Goal: Find specific page/section: Find specific page/section

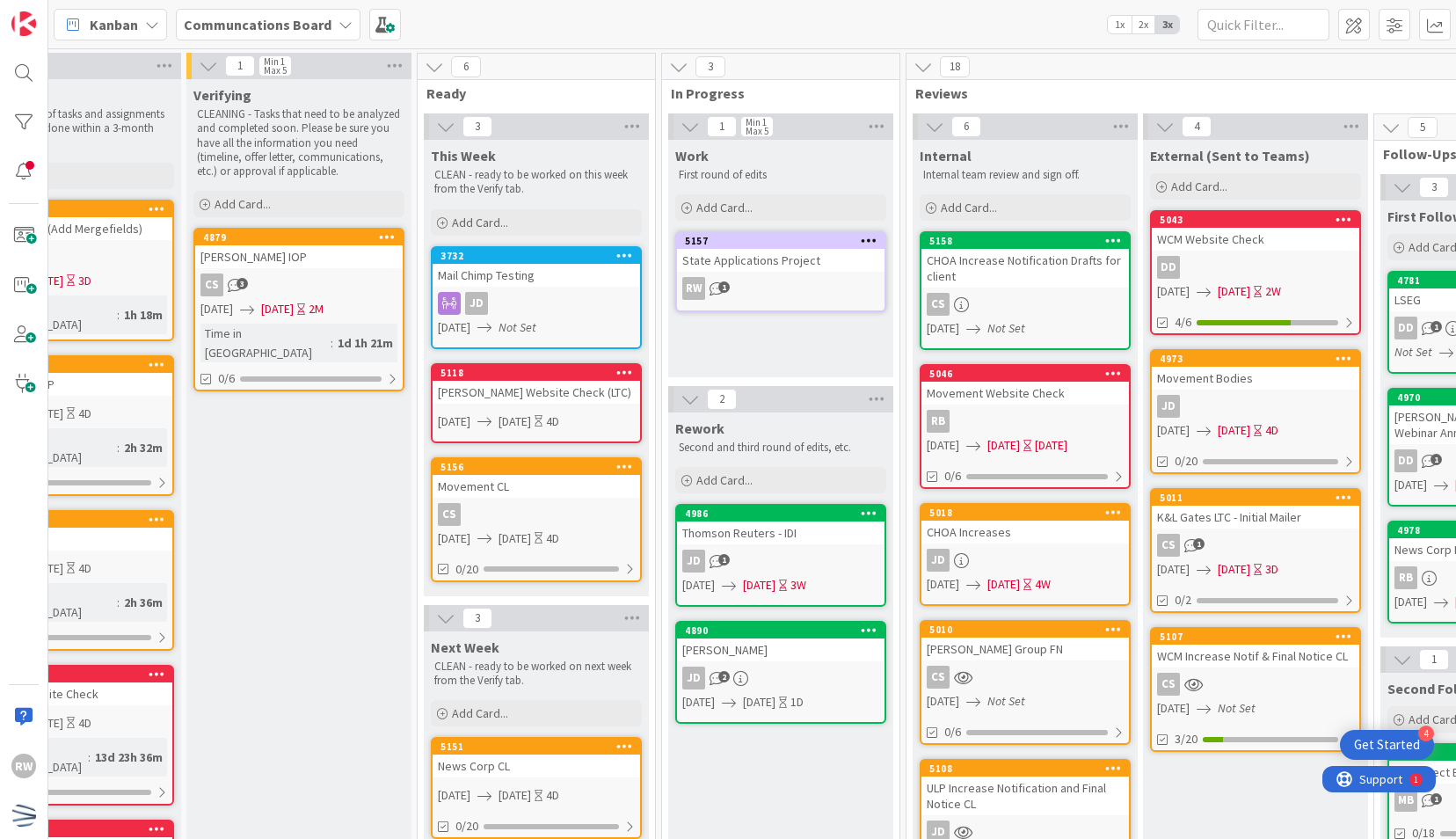
scroll to position [0, 98]
click at [1005, 257] on div "CHOA Increase Notification Drafts for client" at bounding box center [1026, 268] width 208 height 39
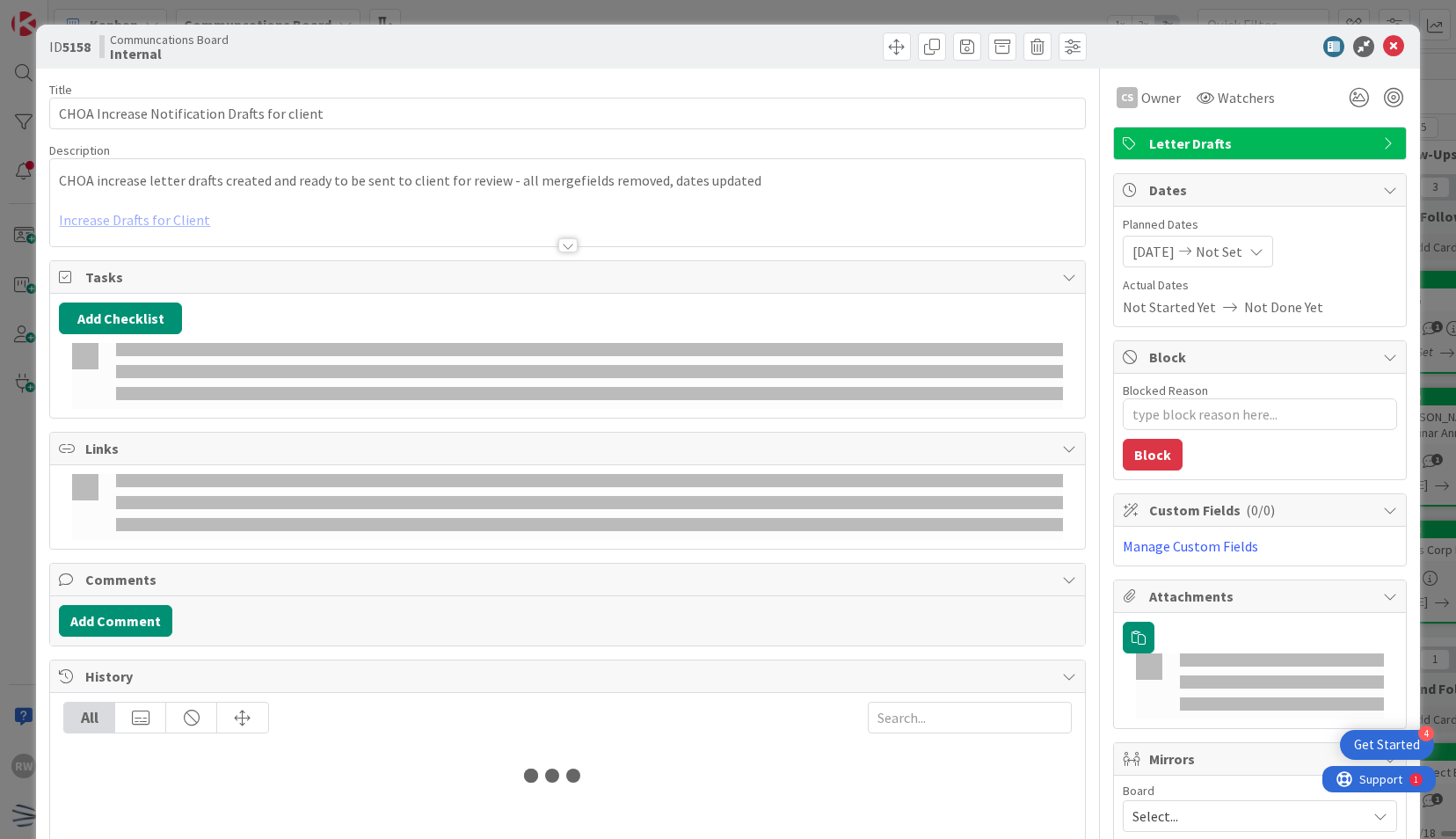
type textarea "x"
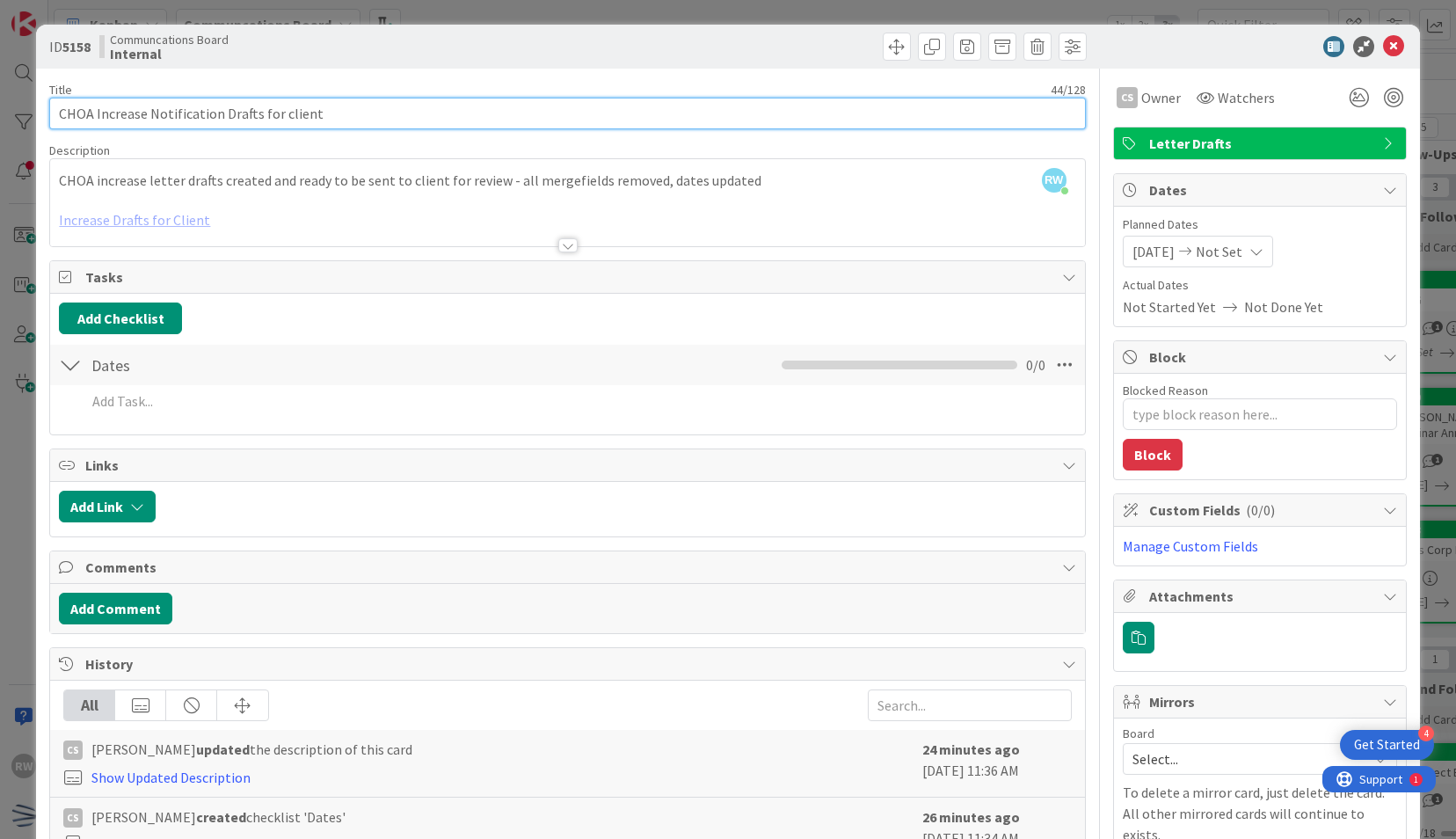
drag, startPoint x: 579, startPoint y: 123, endPoint x: 218, endPoint y: 114, distance: 361.1
click at [218, 114] on input "CHOA Increase Notification Drafts for client" at bounding box center [567, 113] width 1036 height 31
type input "CHOA Increase Notification"
type textarea "x"
type input "CHOA Increase Notification"
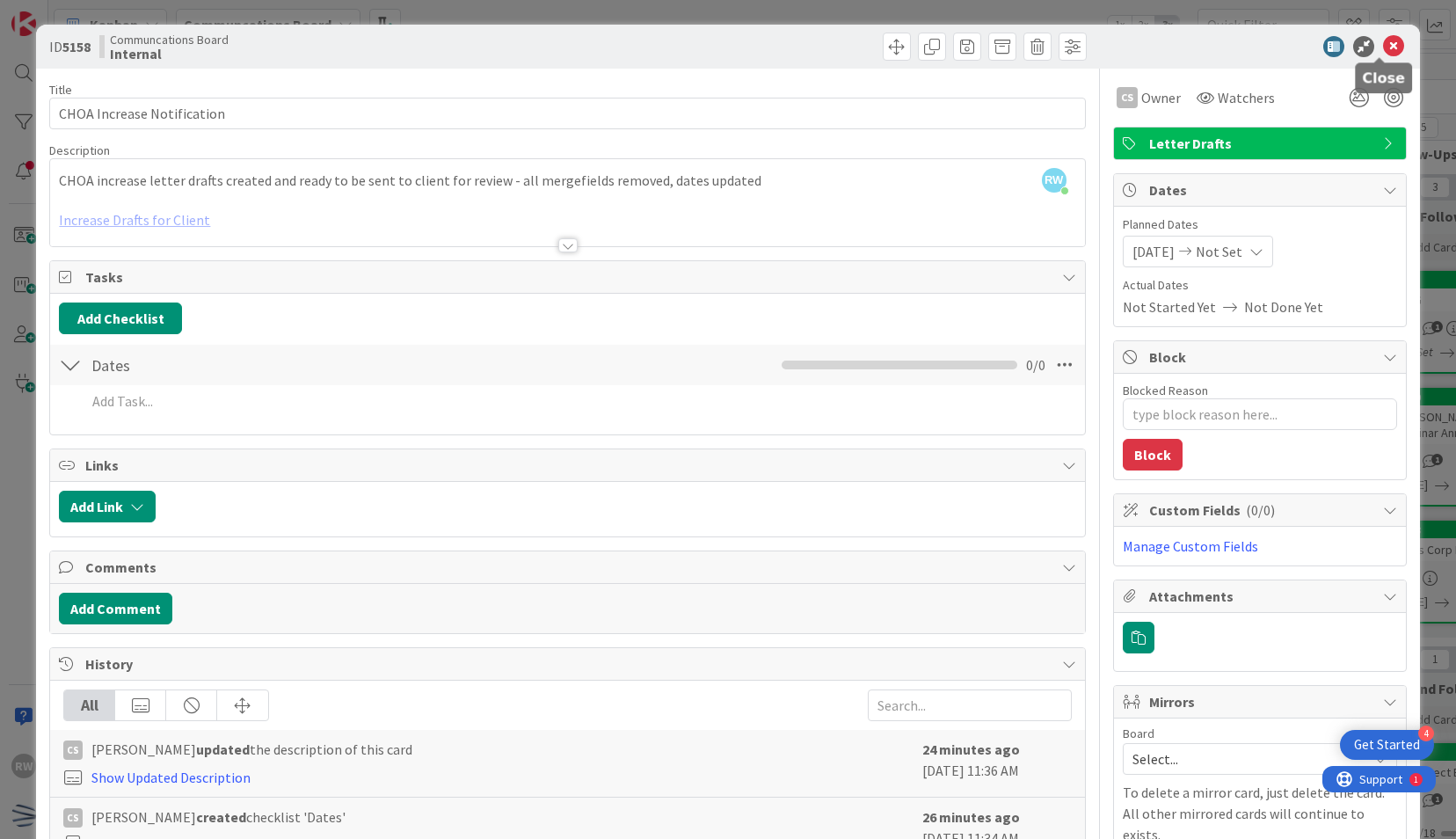
click at [1383, 43] on icon at bounding box center [1394, 47] width 21 height 21
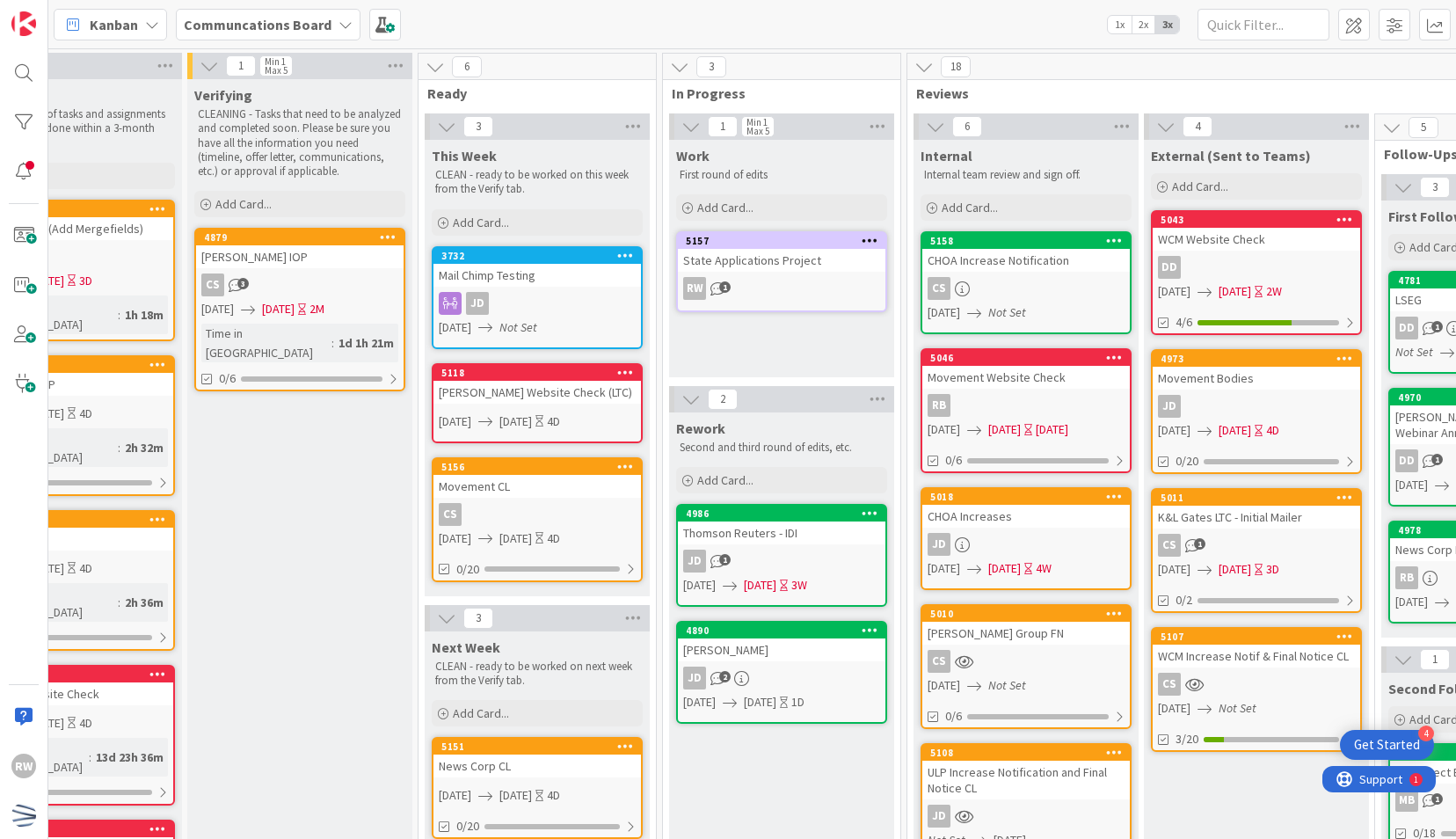
click at [1012, 277] on div "CS" at bounding box center [1026, 288] width 208 height 22
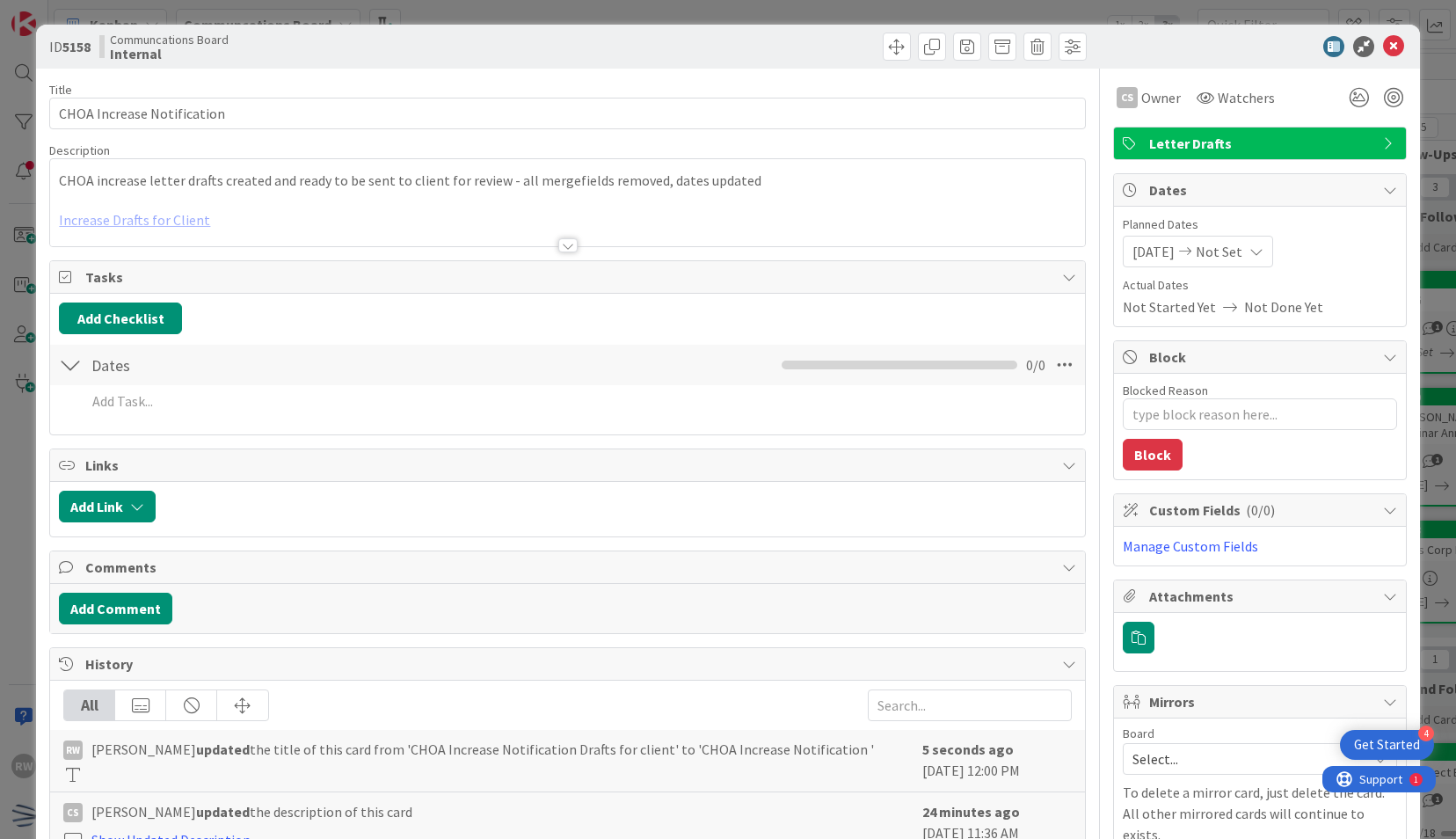
click at [1152, 250] on span "[DATE]" at bounding box center [1153, 252] width 42 height 21
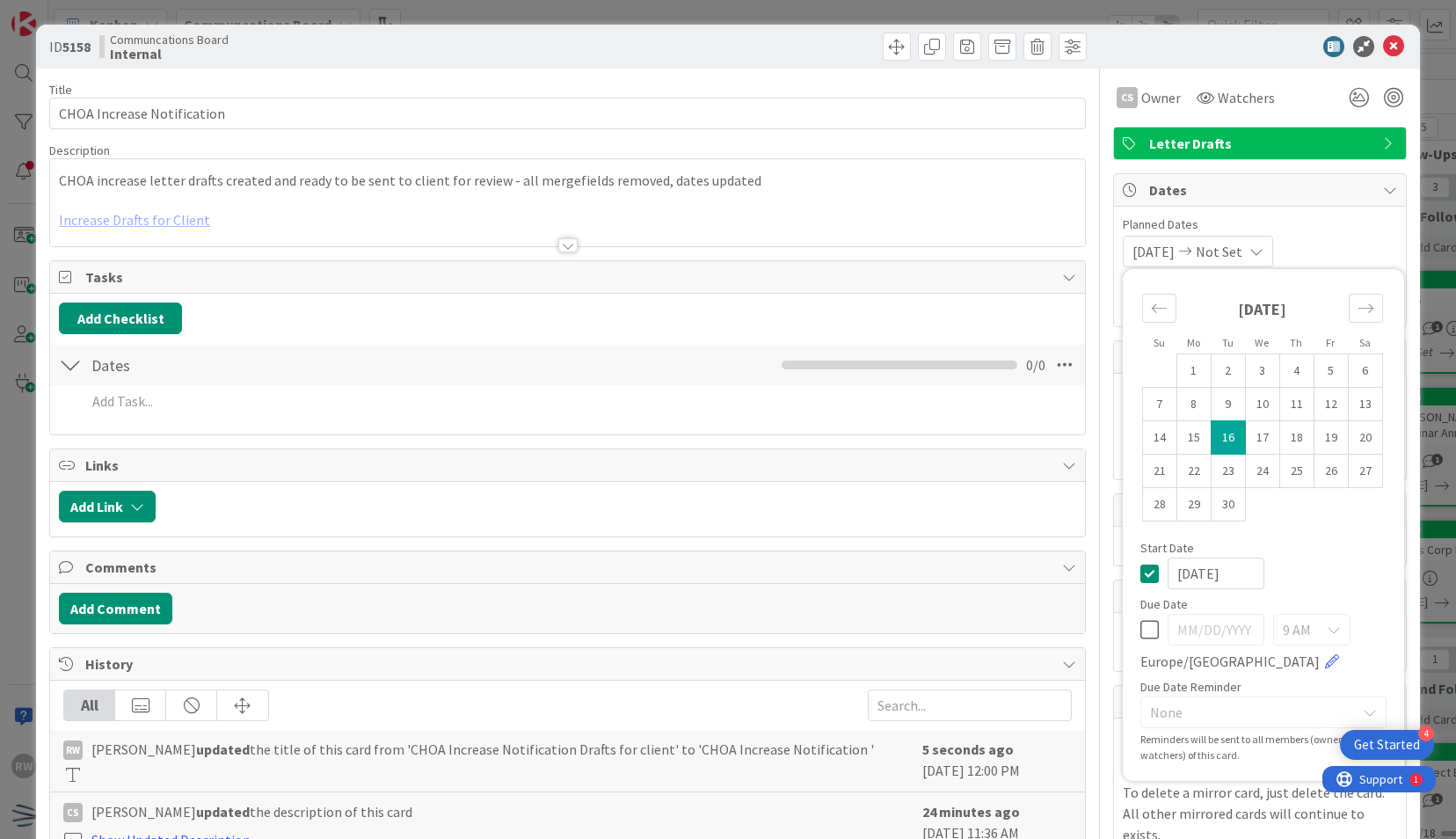
click at [1215, 431] on td "16" at bounding box center [1228, 438] width 34 height 33
type textarea "x"
click at [1318, 435] on td "19" at bounding box center [1330, 438] width 34 height 33
type input "[DATE]"
type textarea "x"
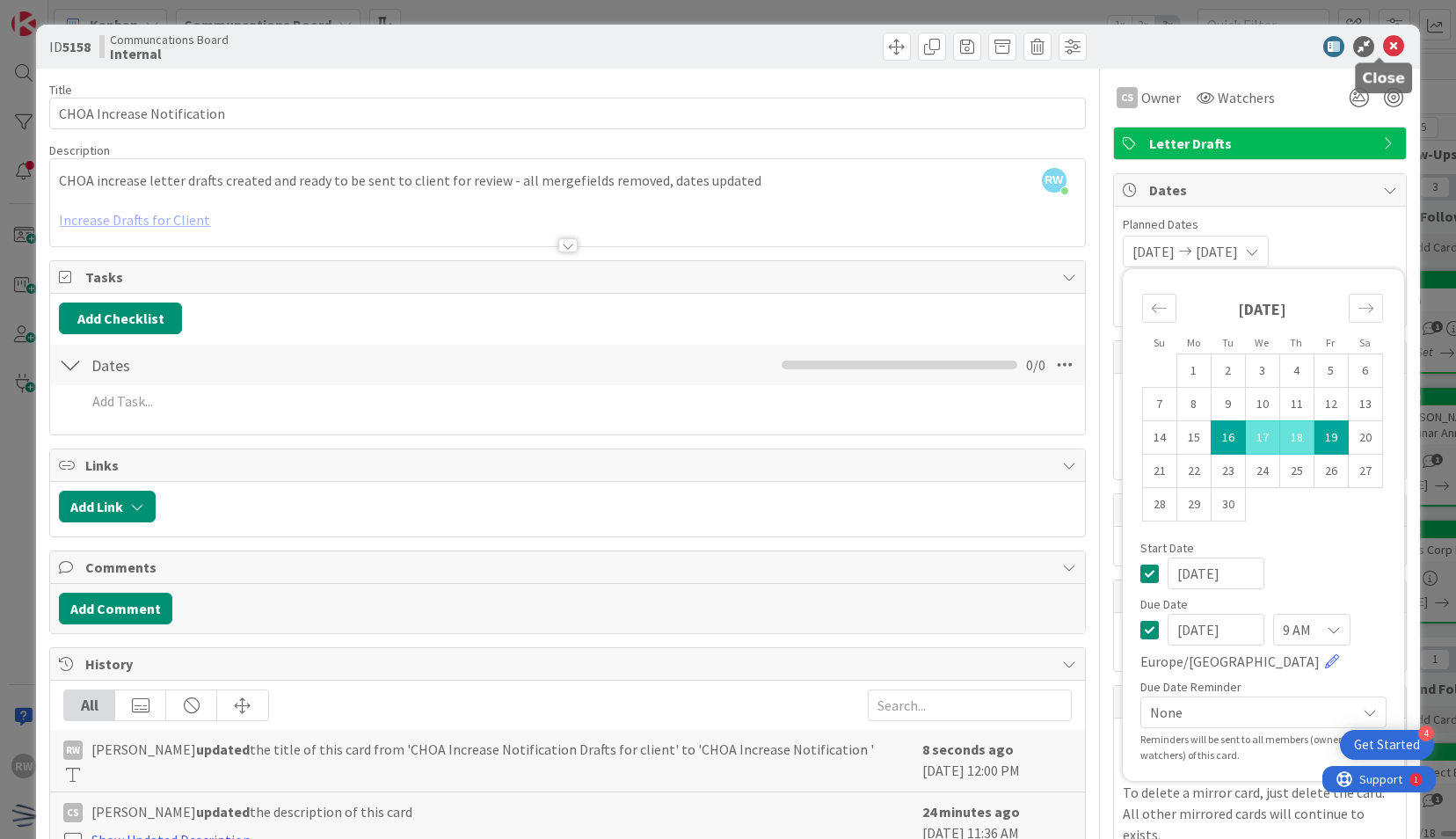
click at [1383, 42] on icon at bounding box center [1394, 47] width 21 height 21
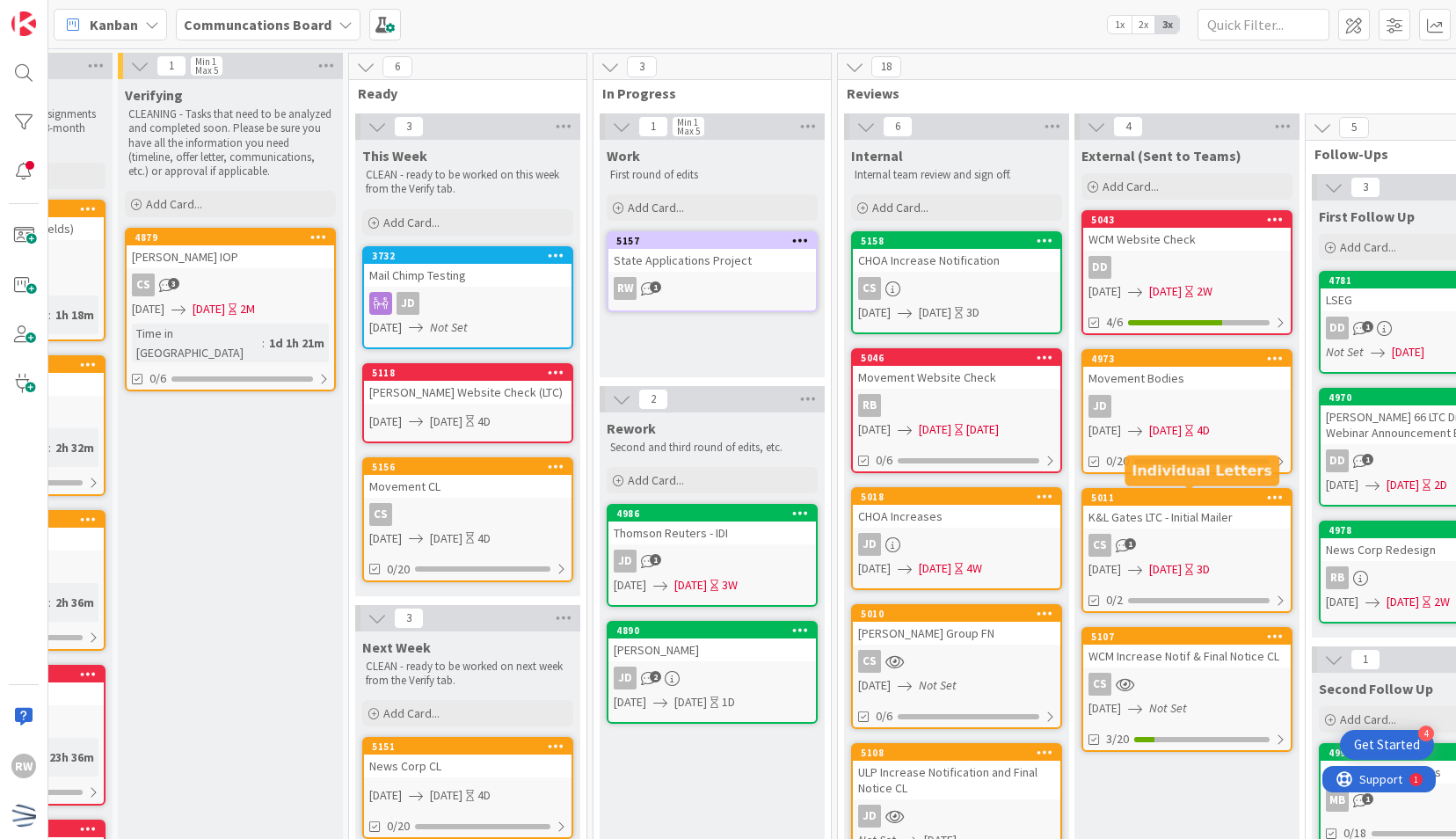
scroll to position [0, 168]
